Goal: Check status: Check status

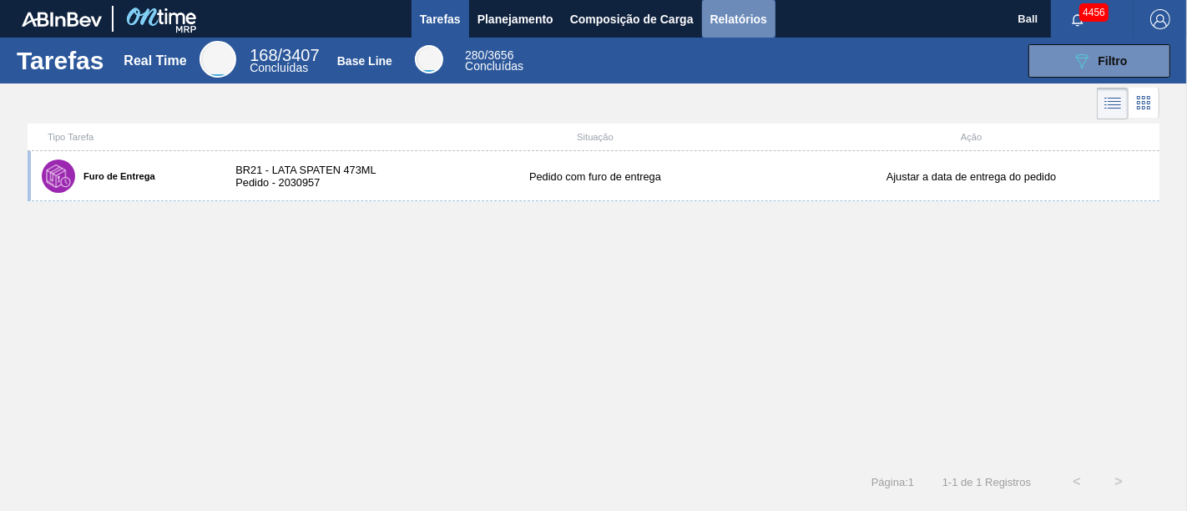
click at [723, 15] on span "Relatórios" at bounding box center [739, 19] width 57 height 20
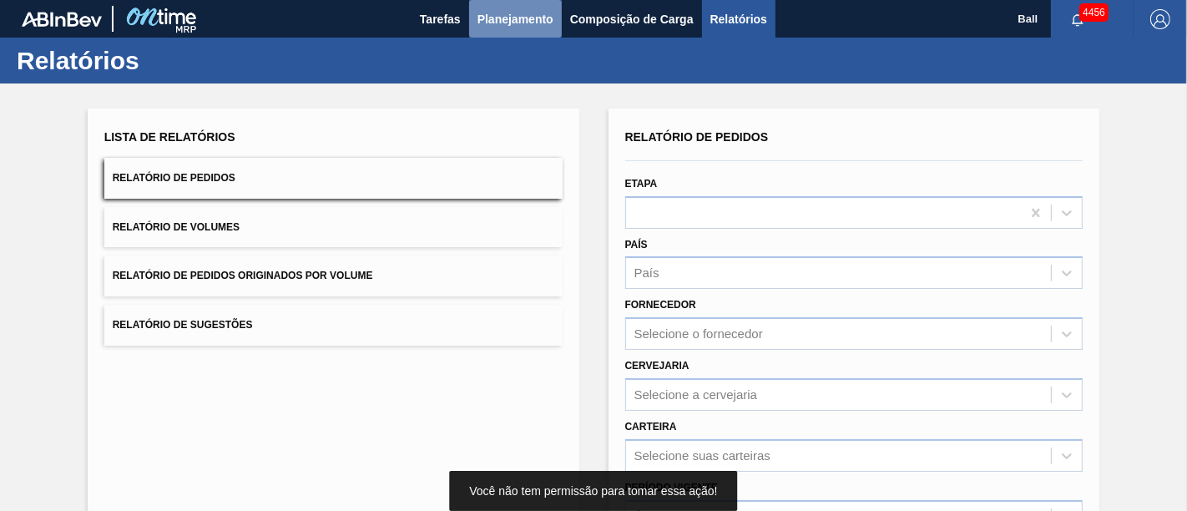
click at [519, 21] on span "Planejamento" at bounding box center [516, 19] width 76 height 20
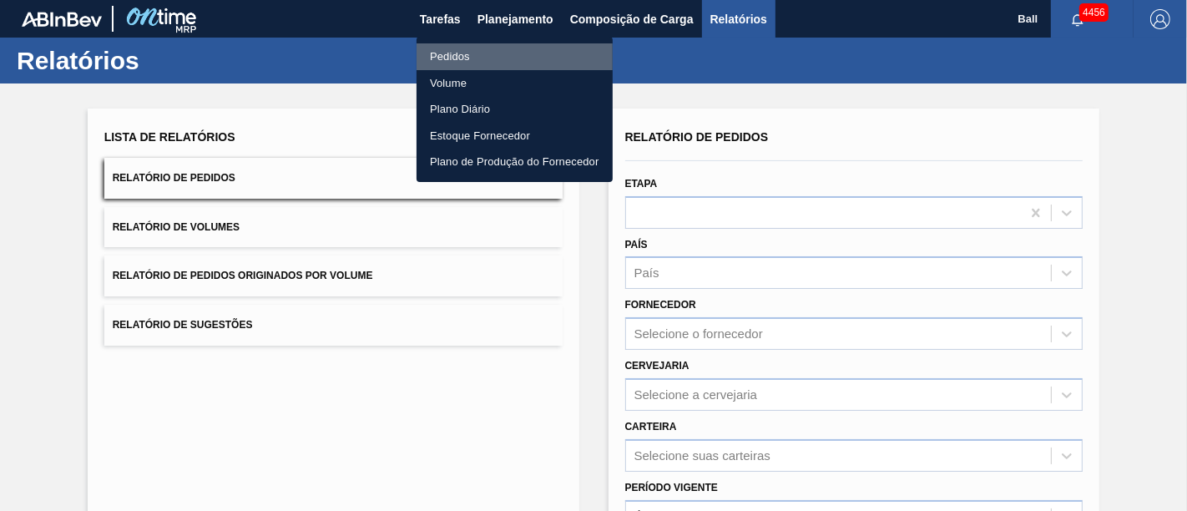
click at [468, 48] on li "Pedidos" at bounding box center [515, 56] width 196 height 27
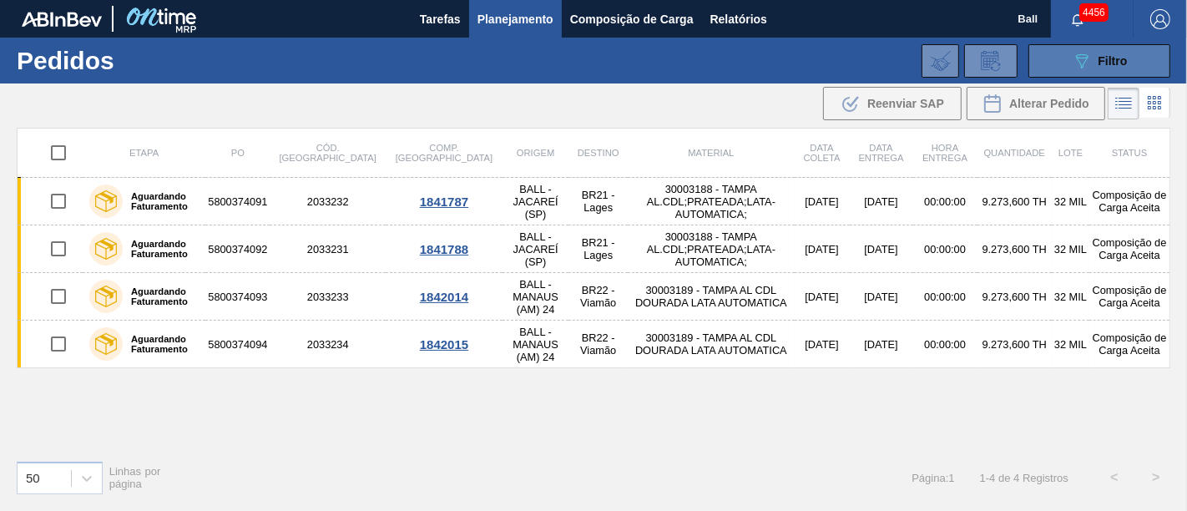
click at [1146, 48] on button "089F7B8B-B2A5-4AFE-B5C0-19BA573D28AC Filtro" at bounding box center [1100, 60] width 142 height 33
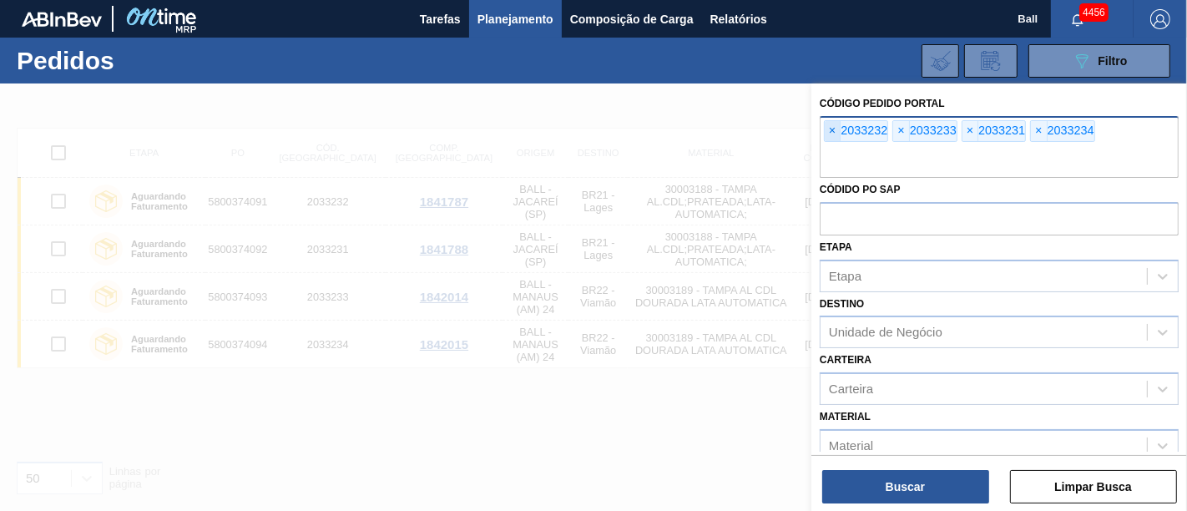
click at [825, 125] on span "×" at bounding box center [833, 131] width 16 height 20
click at [826, 125] on span "×" at bounding box center [833, 131] width 16 height 20
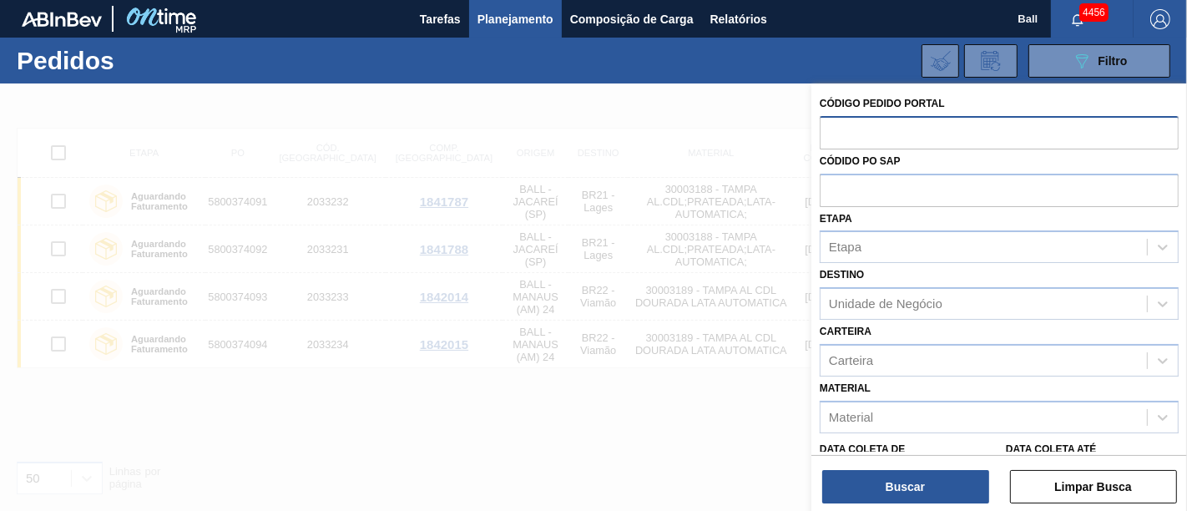
click at [826, 125] on input "text" at bounding box center [999, 132] width 359 height 32
click at [825, 188] on input "text" at bounding box center [999, 190] width 359 height 32
paste input "5800372675"
type input "5800372675"
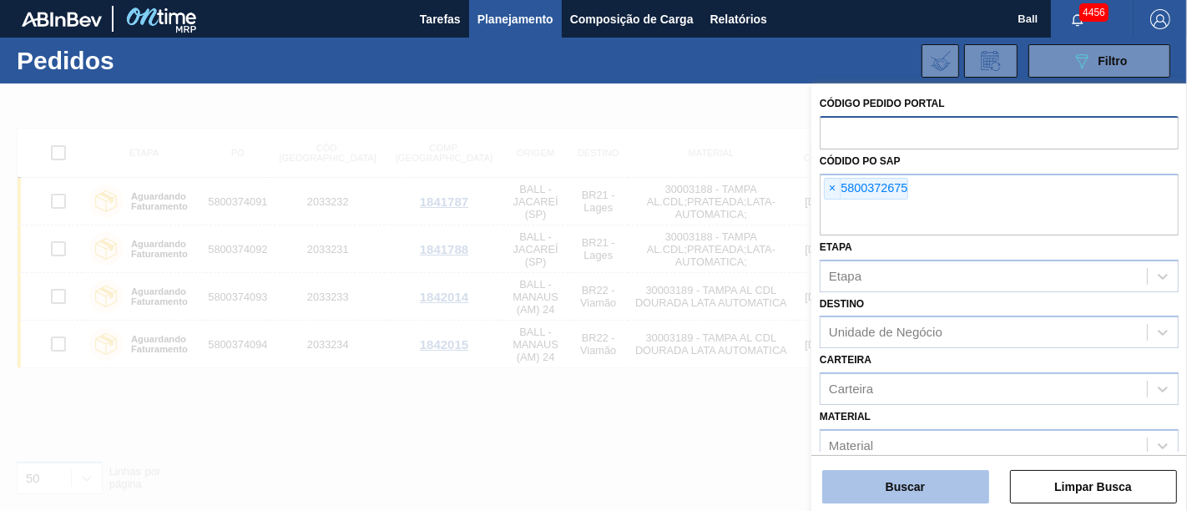
click at [873, 476] on button "Buscar" at bounding box center [905, 486] width 167 height 33
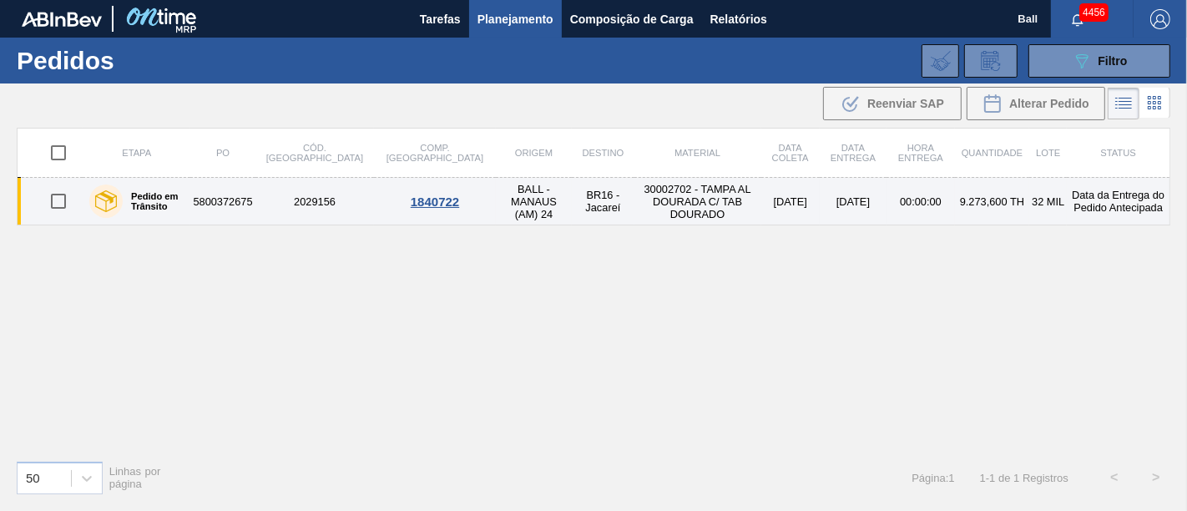
click at [820, 200] on td "[DATE]" at bounding box center [853, 202] width 67 height 48
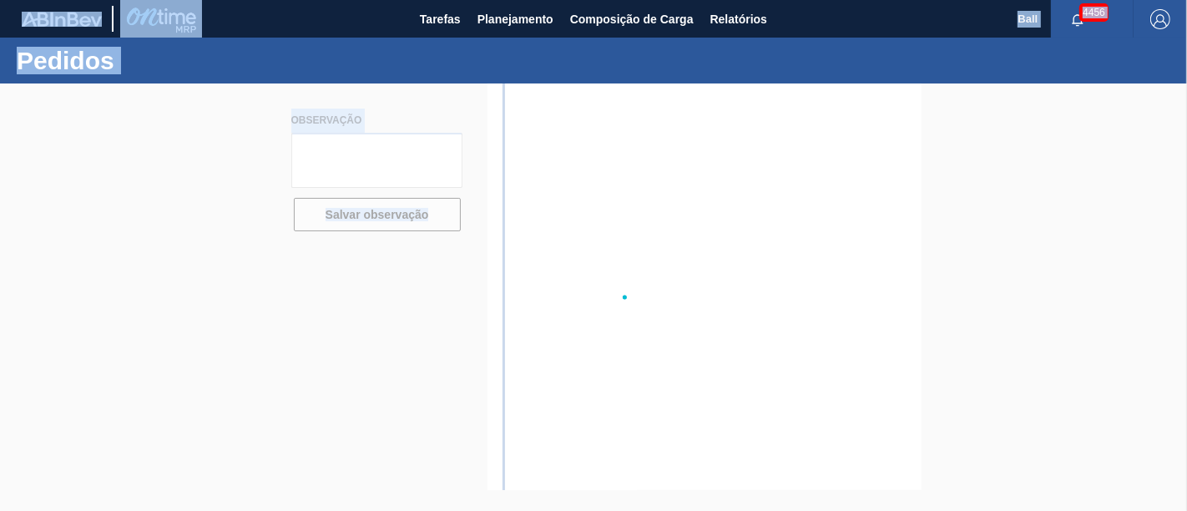
click at [789, 200] on div at bounding box center [593, 296] width 1187 height 427
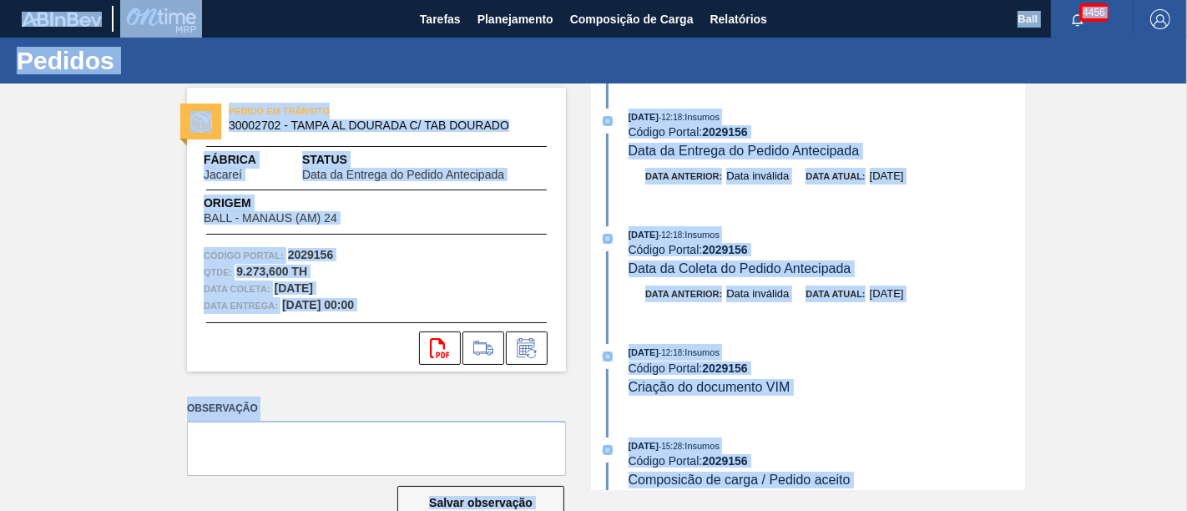
click at [901, 246] on div "Código Portal: 2029156" at bounding box center [827, 249] width 397 height 13
